Goal: Task Accomplishment & Management: Manage account settings

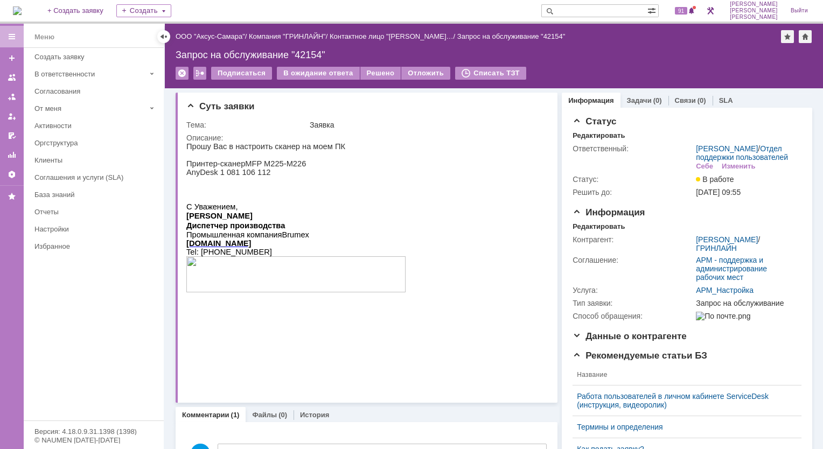
click at [590, 15] on input "text" at bounding box center [594, 10] width 106 height 13
type input "28286"
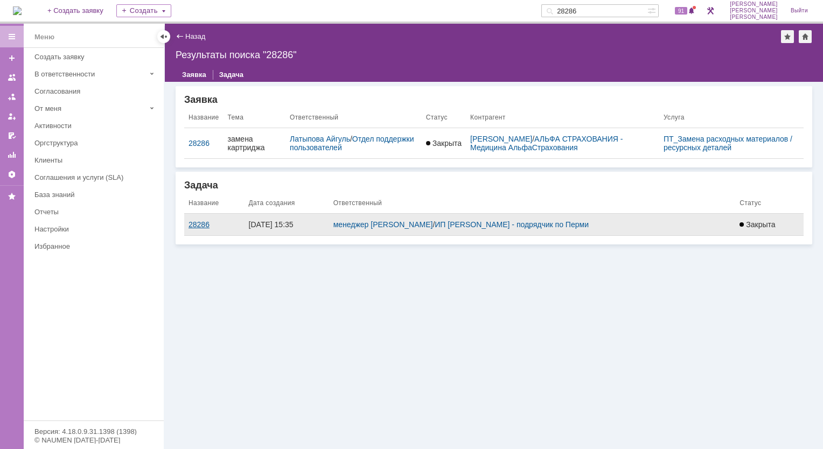
click at [198, 223] on div "28286" at bounding box center [214, 224] width 52 height 9
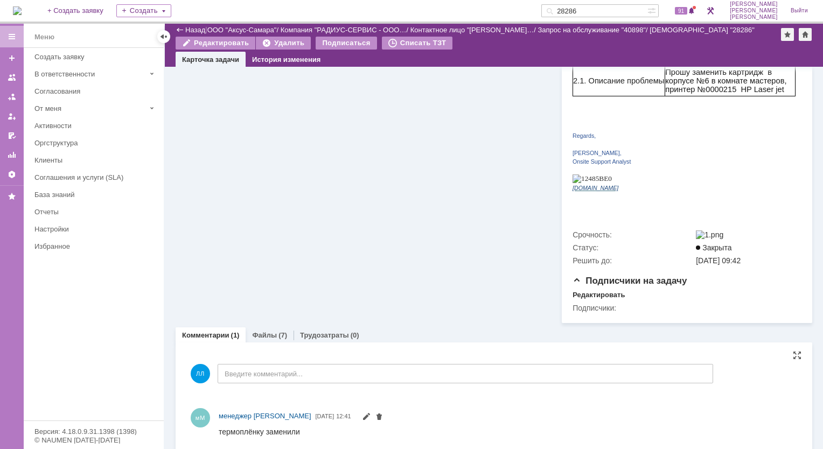
scroll to position [331, 0]
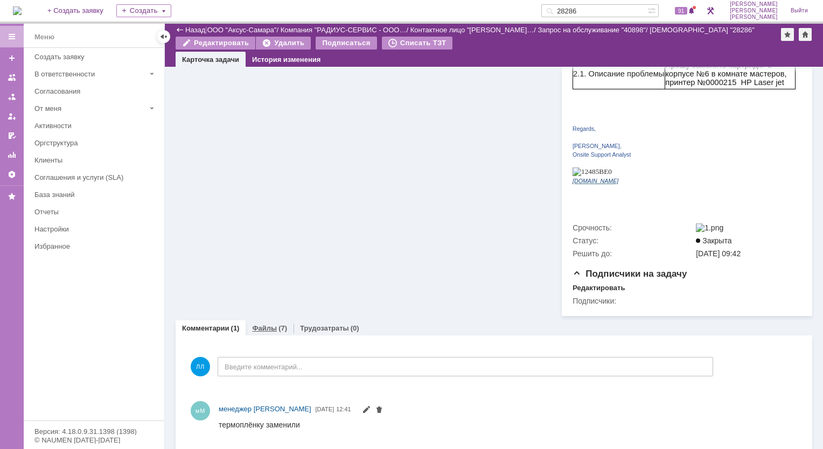
click at [261, 320] on div "Файлы (7)" at bounding box center [270, 328] width 48 height 16
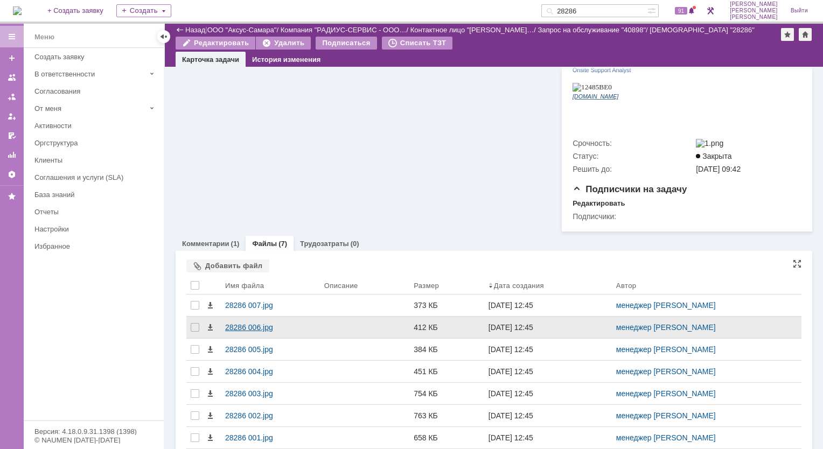
scroll to position [440, 0]
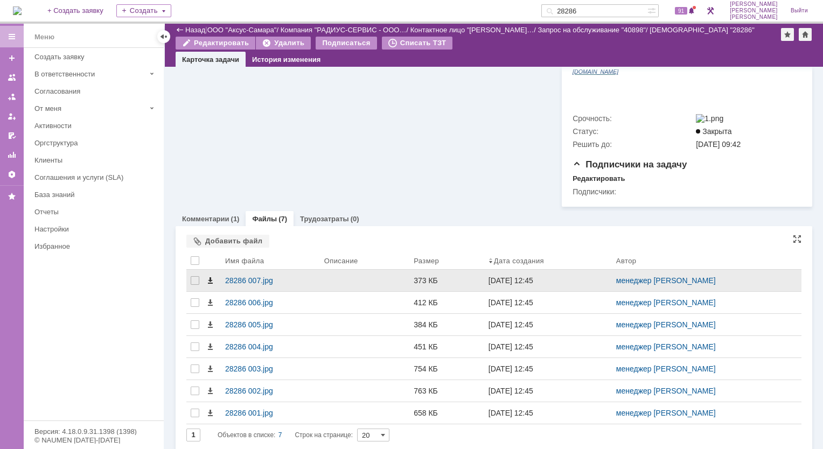
click at [207, 276] on span at bounding box center [210, 280] width 9 height 9
click at [244, 278] on div "28286 007.jpg" at bounding box center [270, 280] width 90 height 9
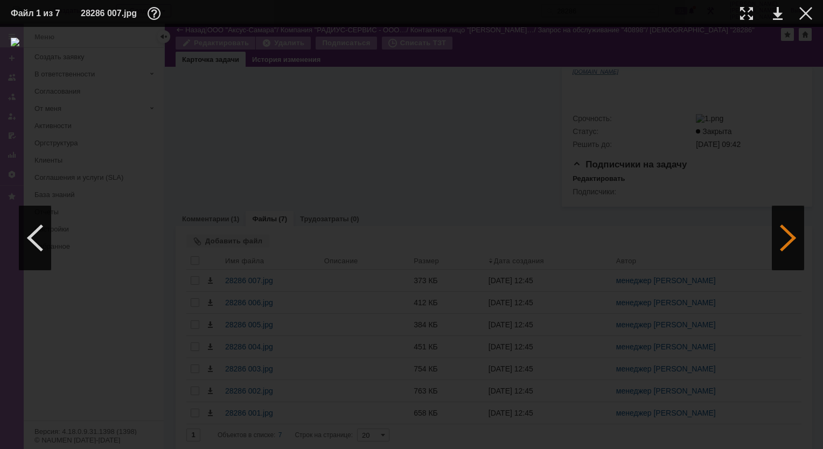
click at [784, 248] on div at bounding box center [788, 238] width 32 height 65
click at [780, 244] on div at bounding box center [788, 238] width 32 height 65
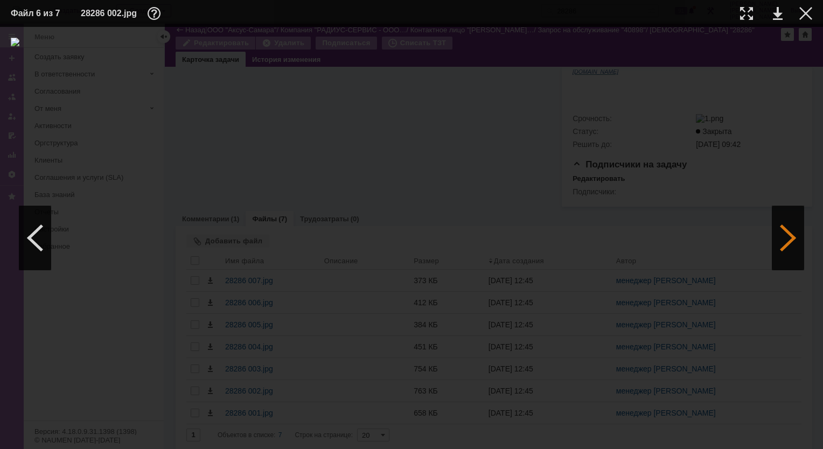
click at [777, 242] on div at bounding box center [788, 238] width 32 height 65
click at [800, 12] on div at bounding box center [805, 13] width 13 height 13
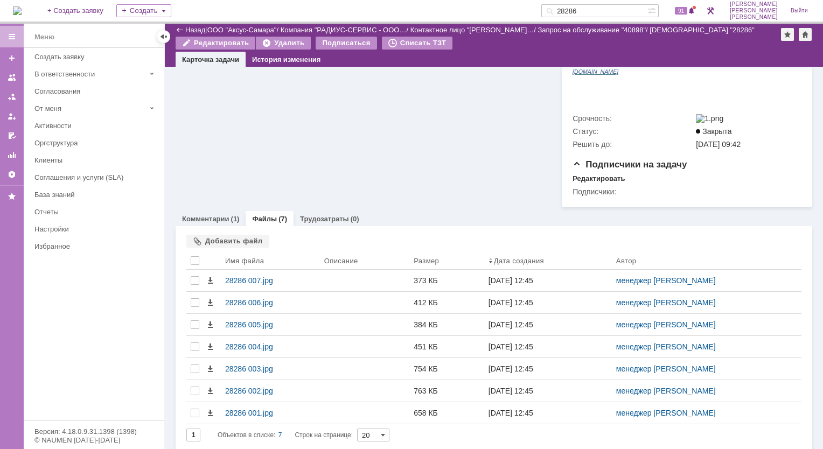
click at [22, 8] on img at bounding box center [17, 10] width 9 height 9
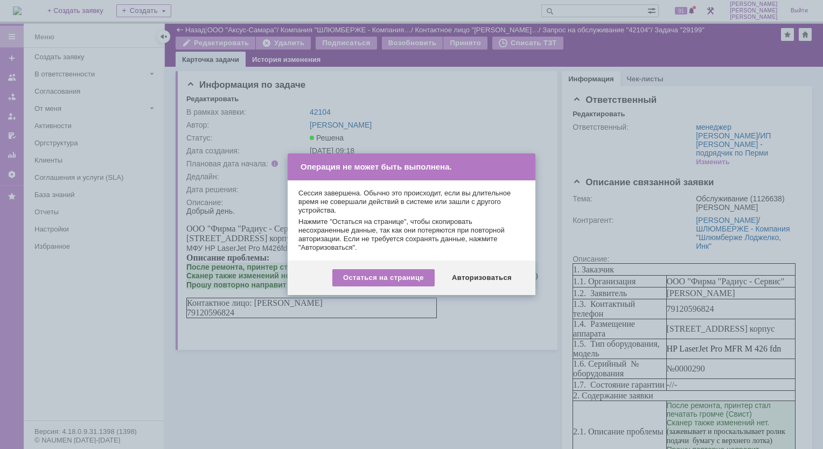
scroll to position [459, 0]
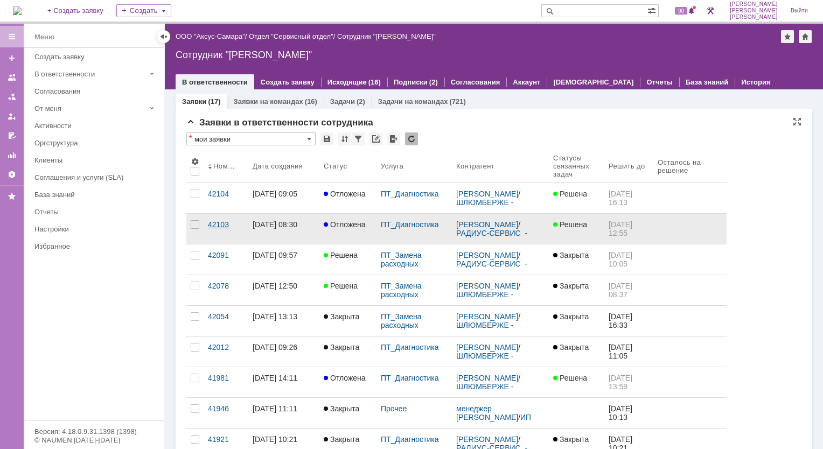
click at [220, 225] on div "42103" at bounding box center [226, 224] width 36 height 9
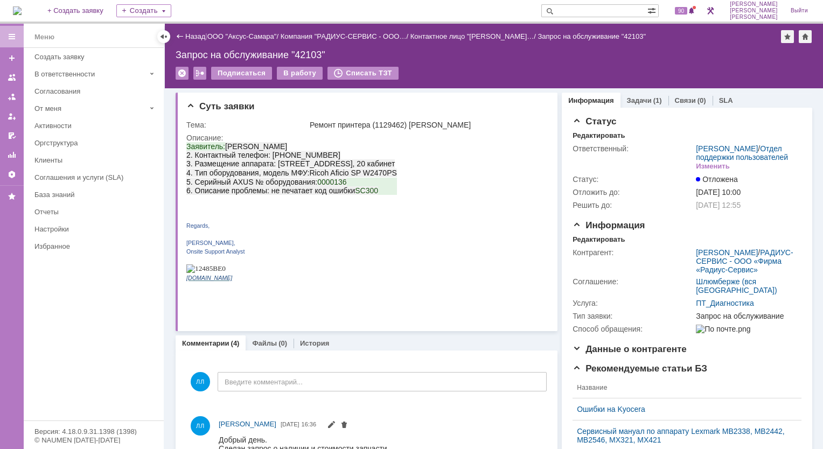
click at [22, 15] on img at bounding box center [17, 10] width 9 height 9
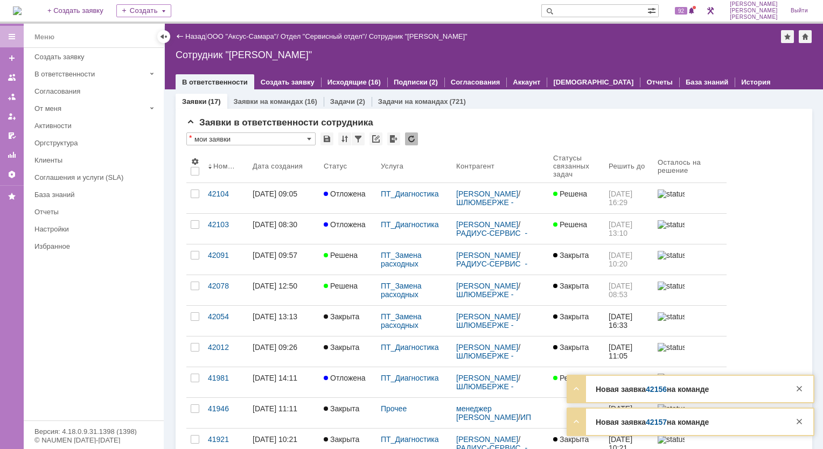
click at [665, 432] on div "Новая заявка 42157 на команде Тема не удается добавить файлы к договору. Контра…" at bounding box center [690, 422] width 246 height 26
click at [651, 419] on link "42157" at bounding box center [656, 422] width 21 height 9
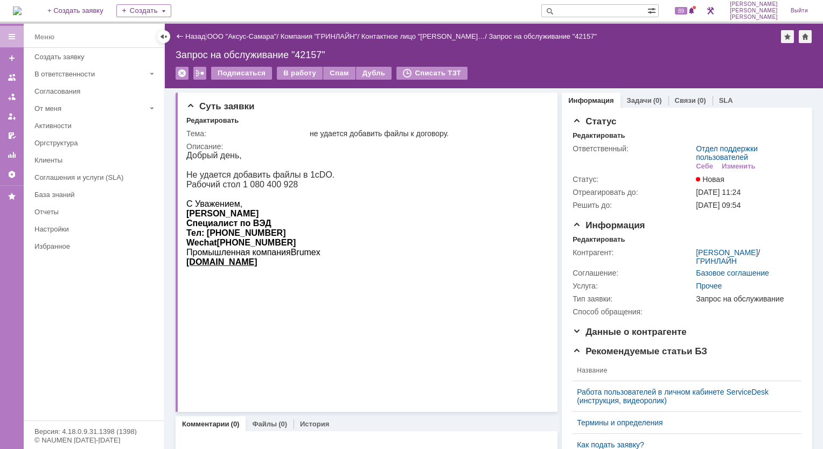
click at [38, 26] on div "Меню" at bounding box center [94, 37] width 140 height 22
click at [22, 10] on img at bounding box center [17, 10] width 9 height 9
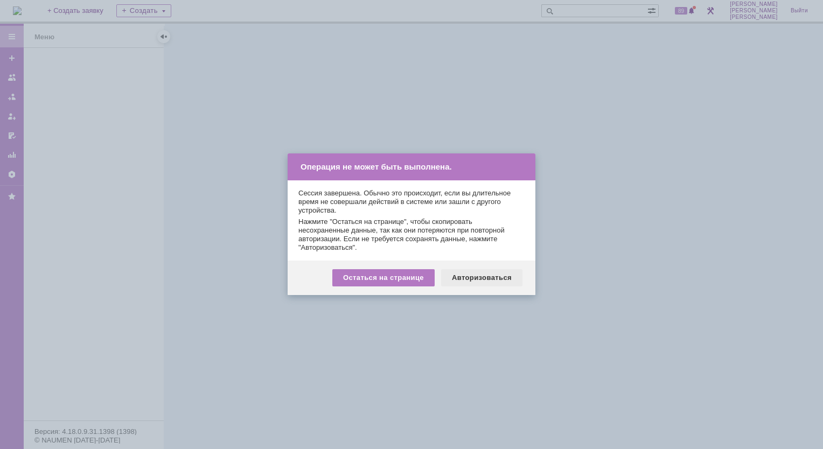
click at [452, 271] on div "Авторизоваться" at bounding box center [481, 277] width 81 height 17
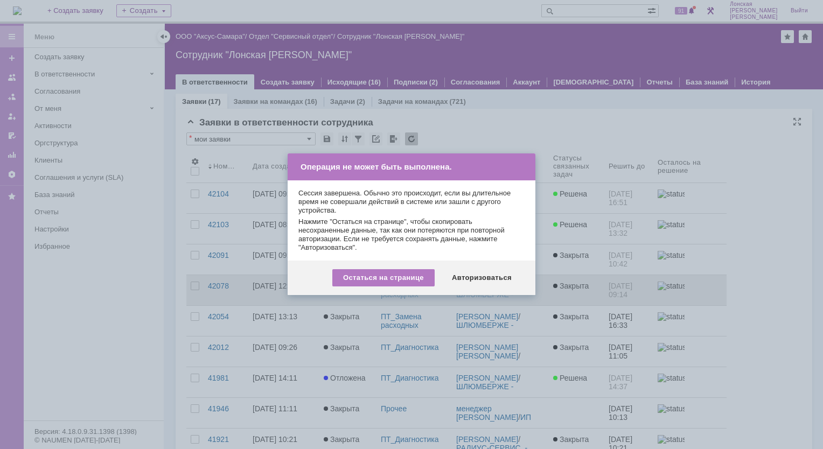
click at [472, 281] on div "Авторизоваться" at bounding box center [481, 277] width 81 height 17
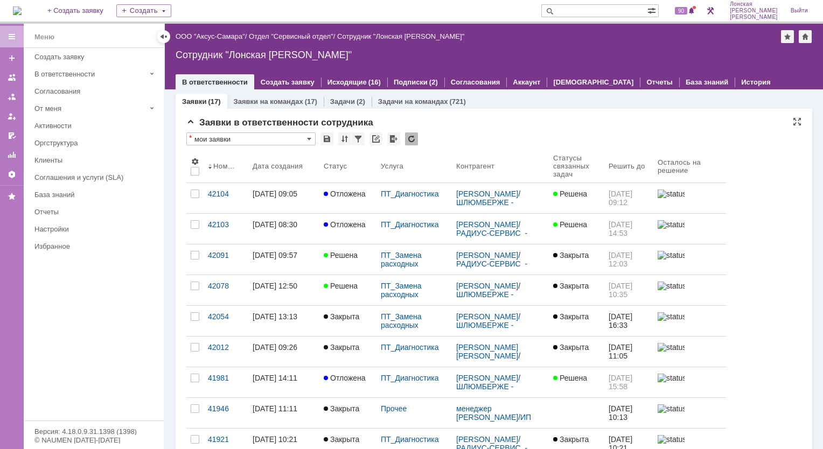
click at [22, 11] on img at bounding box center [17, 10] width 9 height 9
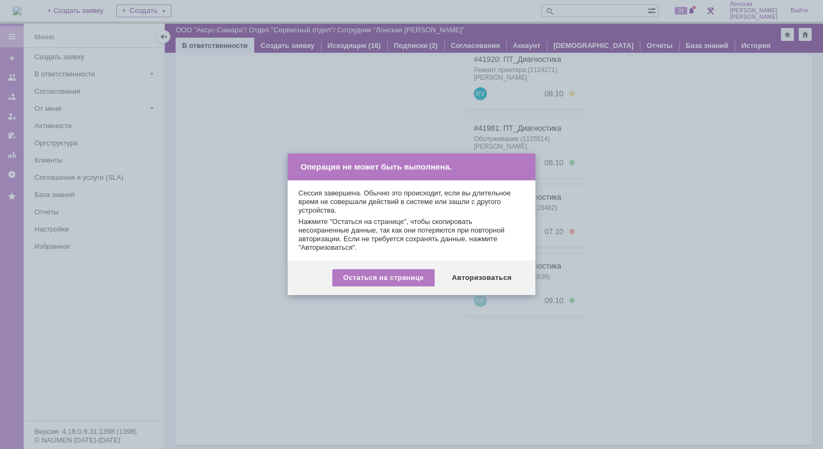
scroll to position [194, 0]
click at [485, 278] on div "Авторизоваться" at bounding box center [481, 277] width 81 height 17
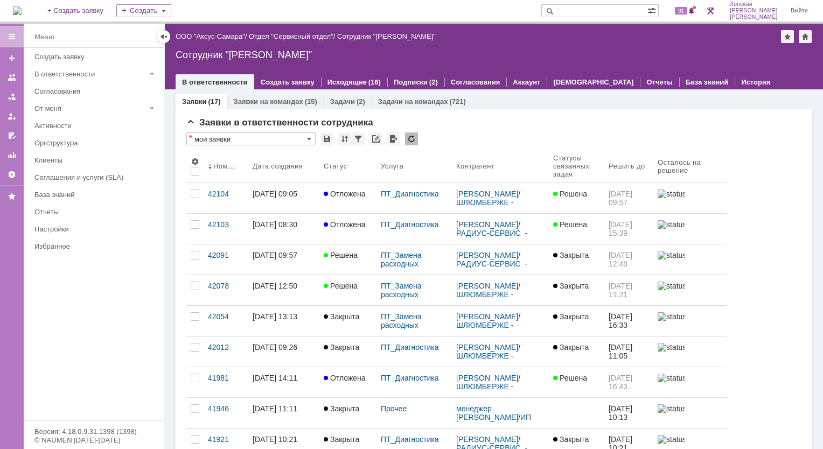
drag, startPoint x: 241, startPoint y: 288, endPoint x: 240, endPoint y: 294, distance: 6.5
click at [241, 288] on div "42078" at bounding box center [226, 286] width 36 height 9
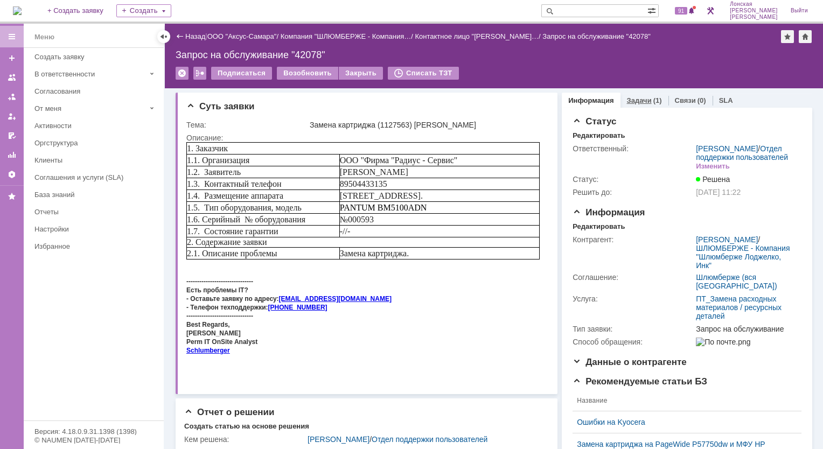
click at [635, 101] on link "Задачи" at bounding box center [639, 100] width 25 height 8
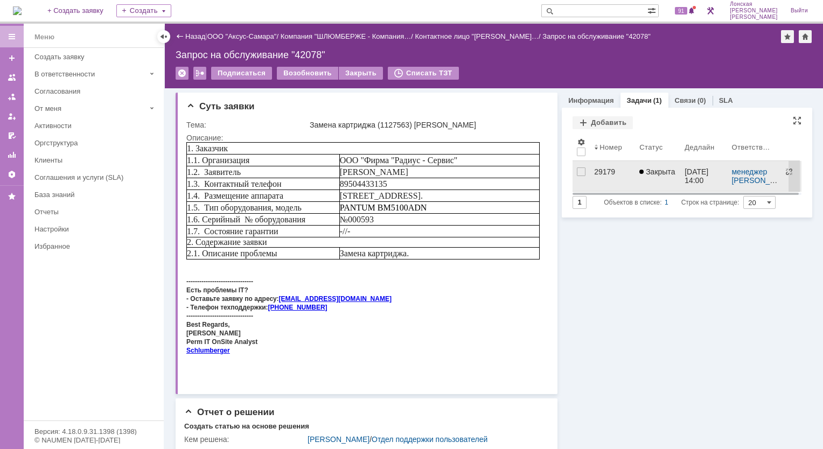
click at [609, 172] on div "29179" at bounding box center [612, 171] width 37 height 9
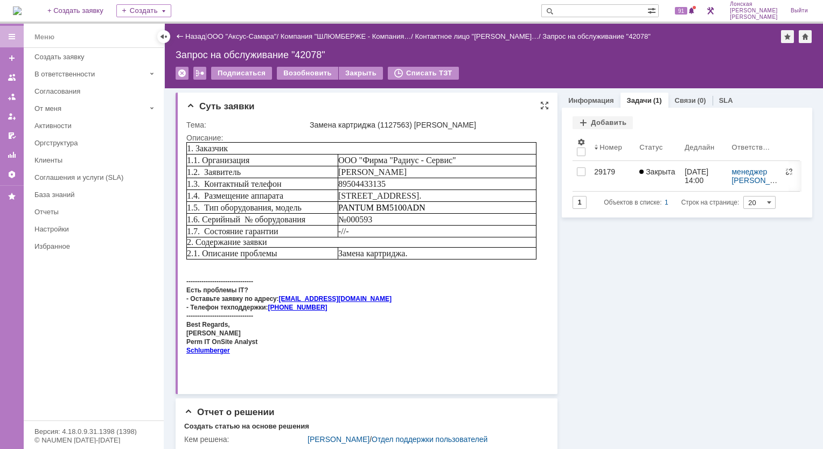
click at [345, 303] on div "- Оставьте заявку по адресу: ITHELP@SLB.RU" at bounding box center [361, 298] width 350 height 9
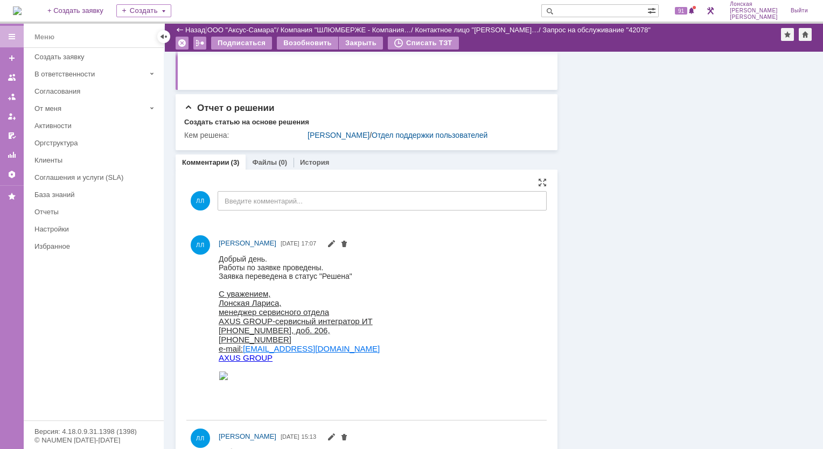
scroll to position [269, 0]
click at [214, 165] on link "Комментарии" at bounding box center [205, 161] width 47 height 8
click at [263, 165] on link "Файлы" at bounding box center [264, 161] width 25 height 8
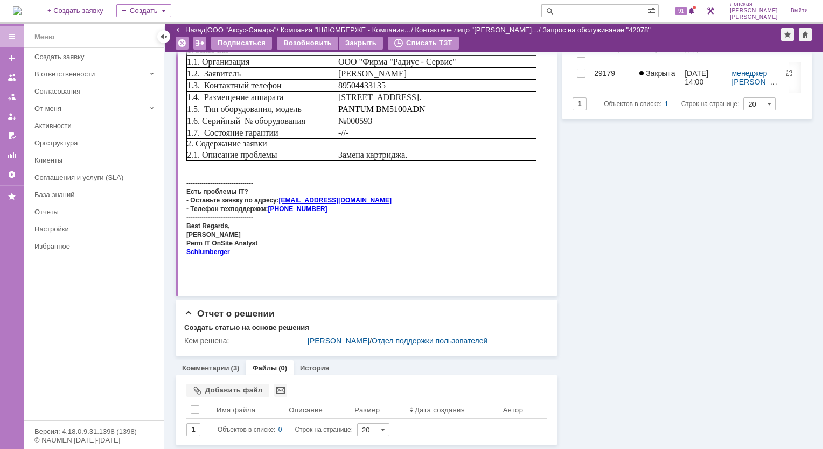
scroll to position [70, 0]
click at [226, 368] on link "Комментарии" at bounding box center [205, 368] width 47 height 8
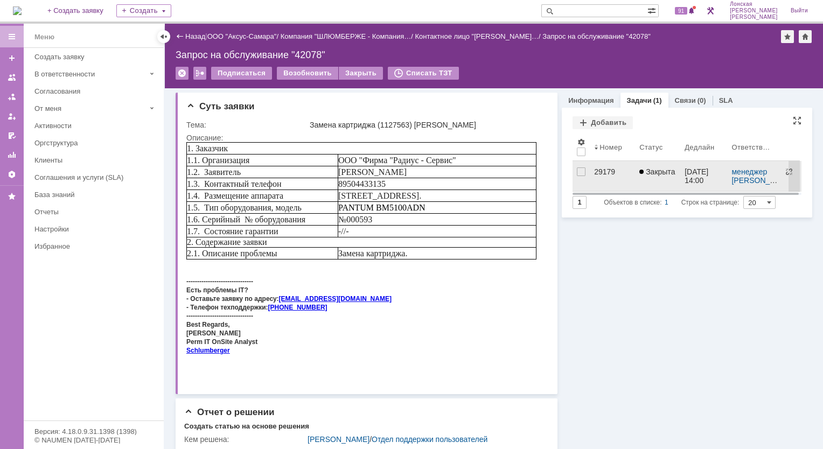
click at [597, 171] on div "29179" at bounding box center [612, 171] width 37 height 9
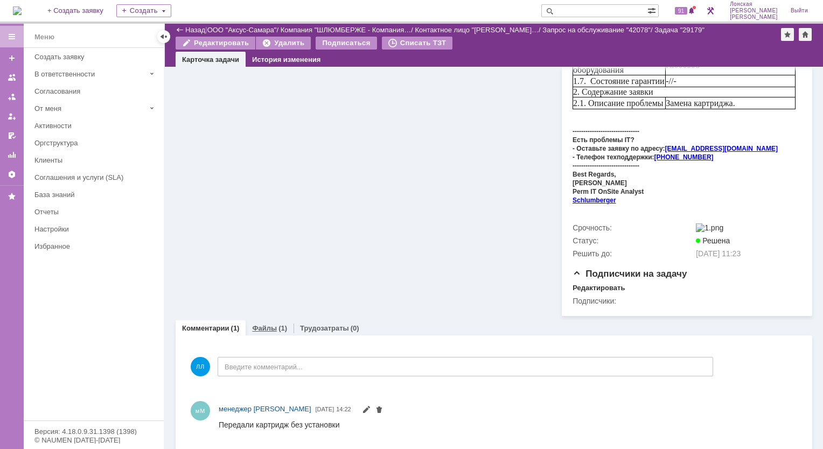
click at [271, 324] on link "Файлы" at bounding box center [264, 328] width 25 height 8
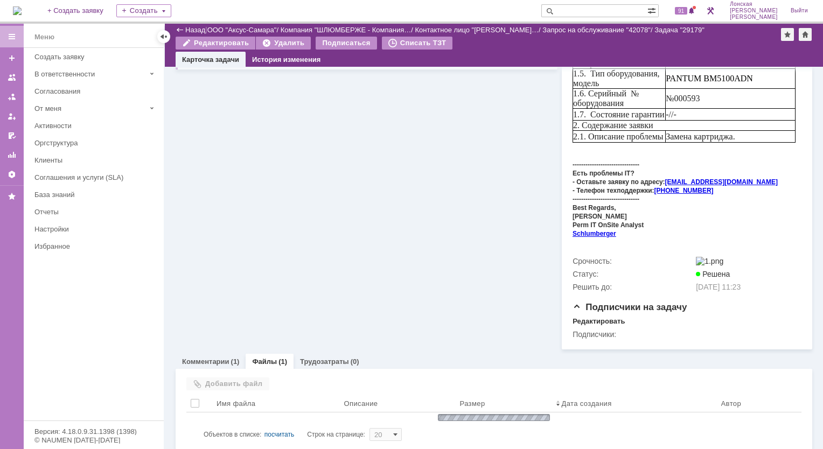
scroll to position [281, 0]
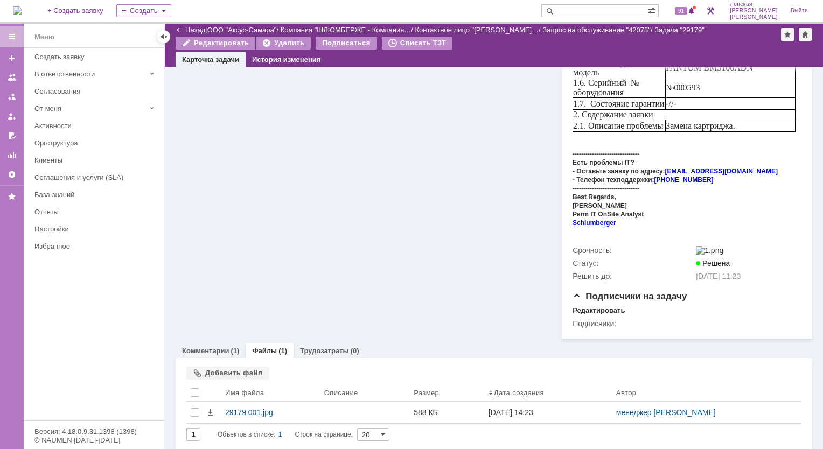
click at [223, 350] on link "Комментарии" at bounding box center [205, 351] width 47 height 8
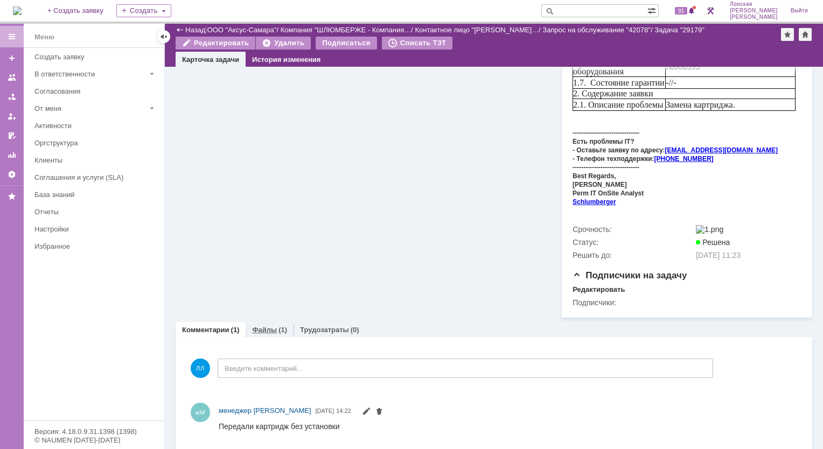
scroll to position [304, 0]
click at [271, 325] on link "Файлы" at bounding box center [264, 328] width 25 height 8
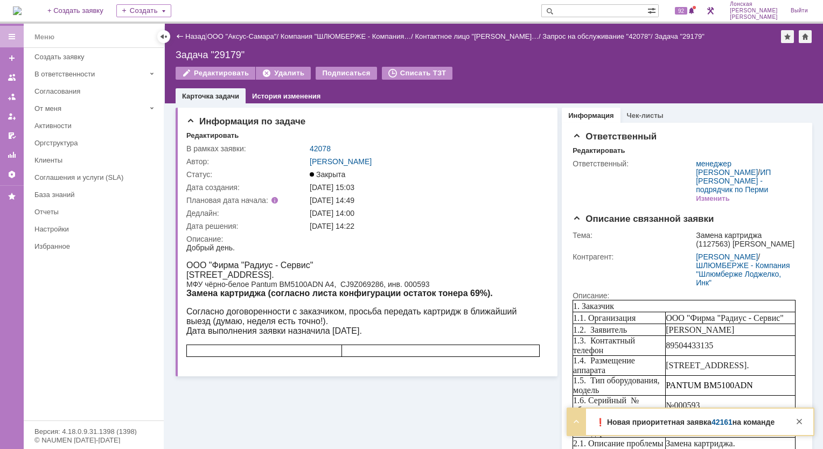
click at [22, 9] on img at bounding box center [17, 10] width 9 height 9
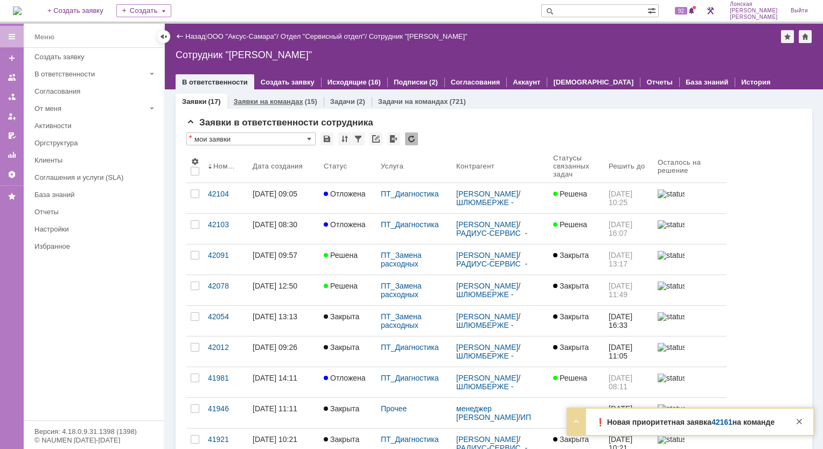
click at [293, 102] on link "Заявки на командах" at bounding box center [268, 101] width 69 height 8
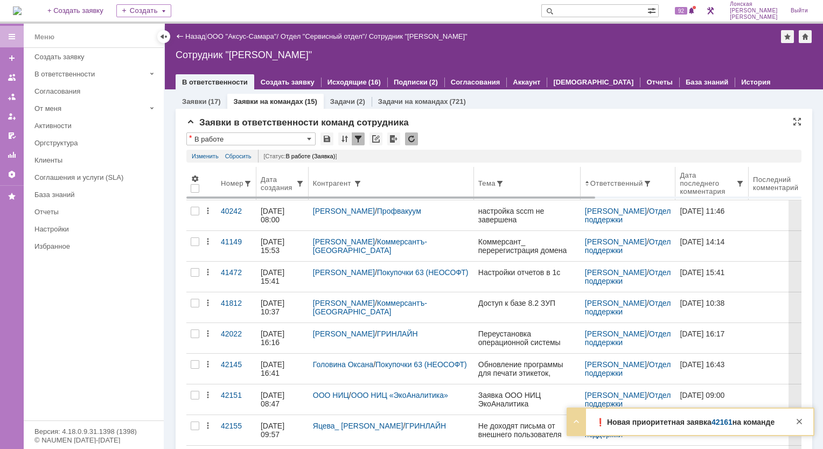
click at [293, 185] on div "Дата создания" at bounding box center [278, 184] width 35 height 16
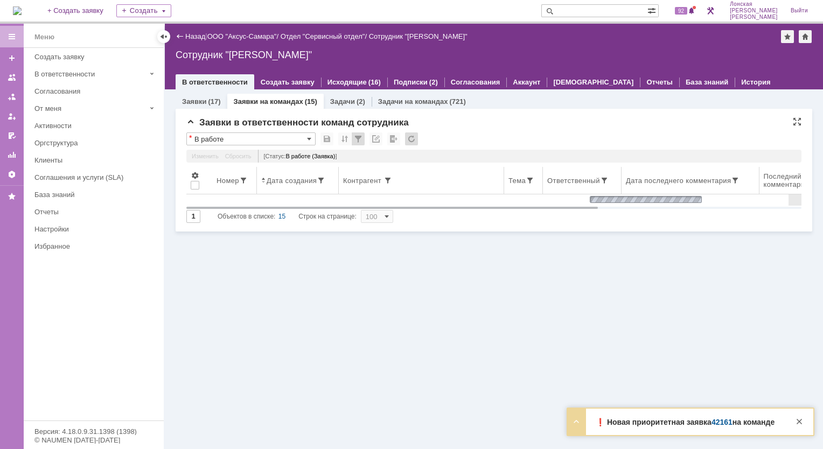
click at [284, 187] on th "Дата создания" at bounding box center [298, 180] width 82 height 27
drag, startPoint x: 261, startPoint y: 180, endPoint x: 279, endPoint y: 204, distance: 29.6
click at [261, 180] on span at bounding box center [263, 180] width 4 height 9
click at [267, 184] on div "Дата создания" at bounding box center [292, 181] width 50 height 8
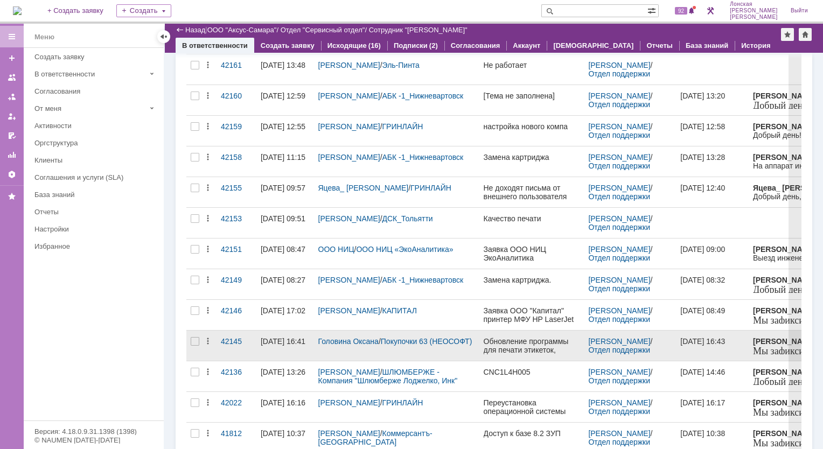
scroll to position [108, 0]
